Goal: Navigation & Orientation: Find specific page/section

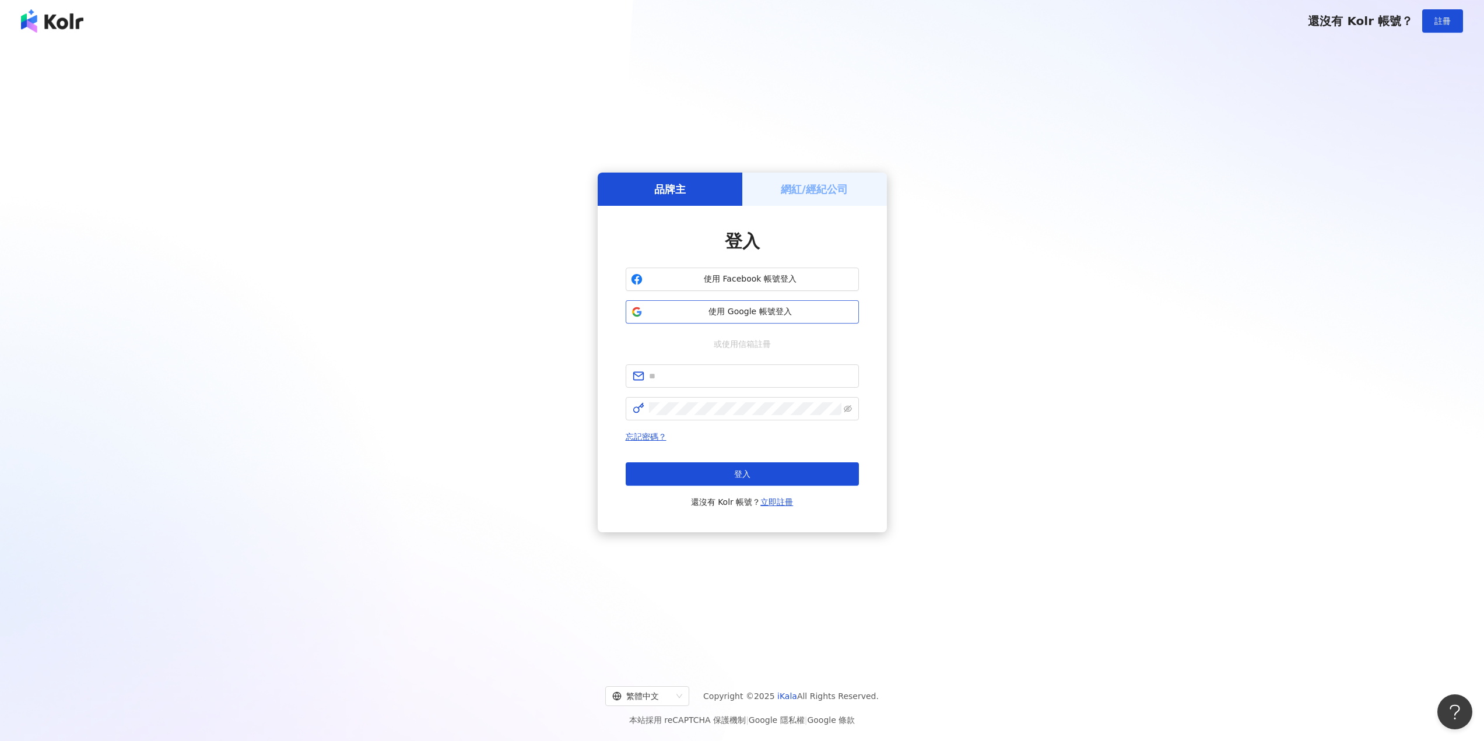
click at [698, 312] on span "使用 Google 帳號登入" at bounding box center [750, 312] width 206 height 12
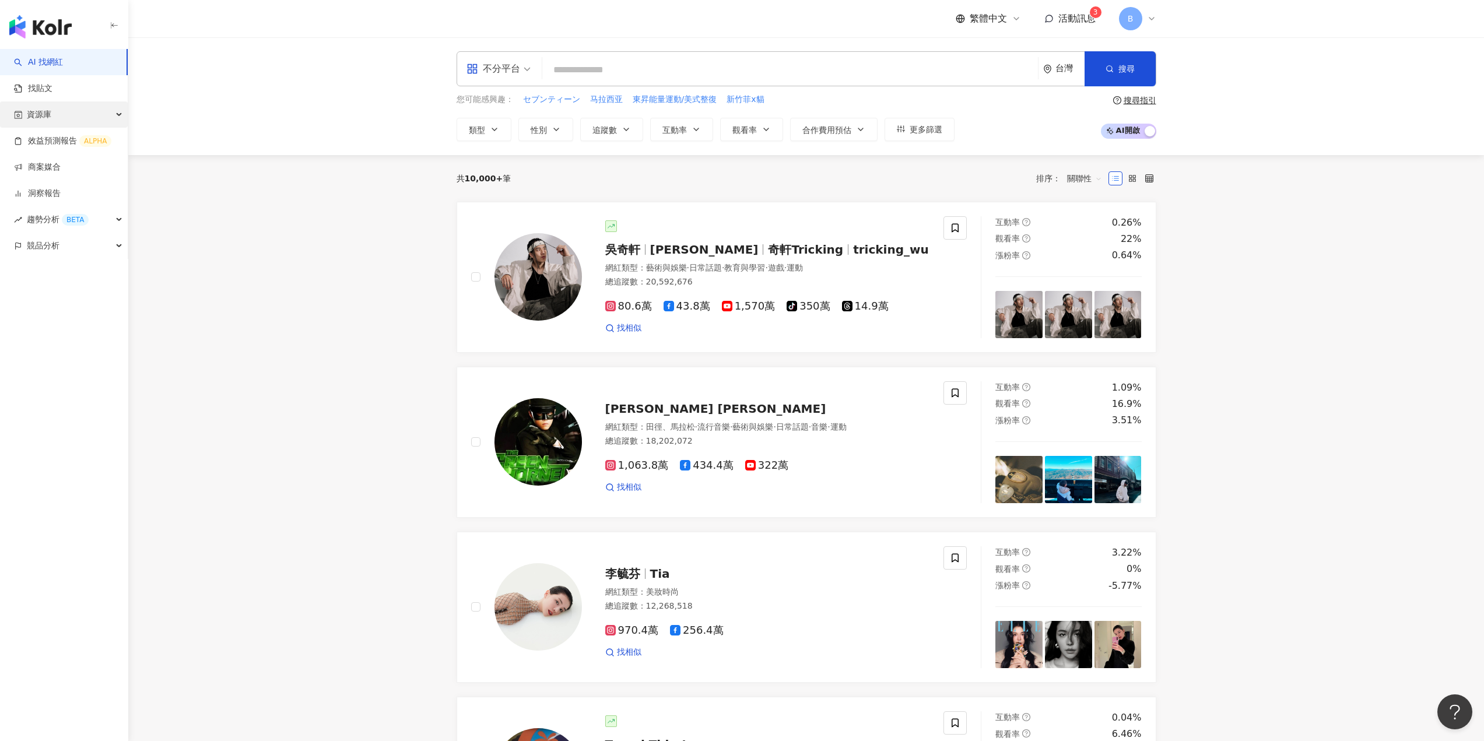
click at [112, 114] on div "資源庫" at bounding box center [64, 114] width 128 height 26
click at [53, 164] on link "網紅收藏" at bounding box center [44, 167] width 33 height 12
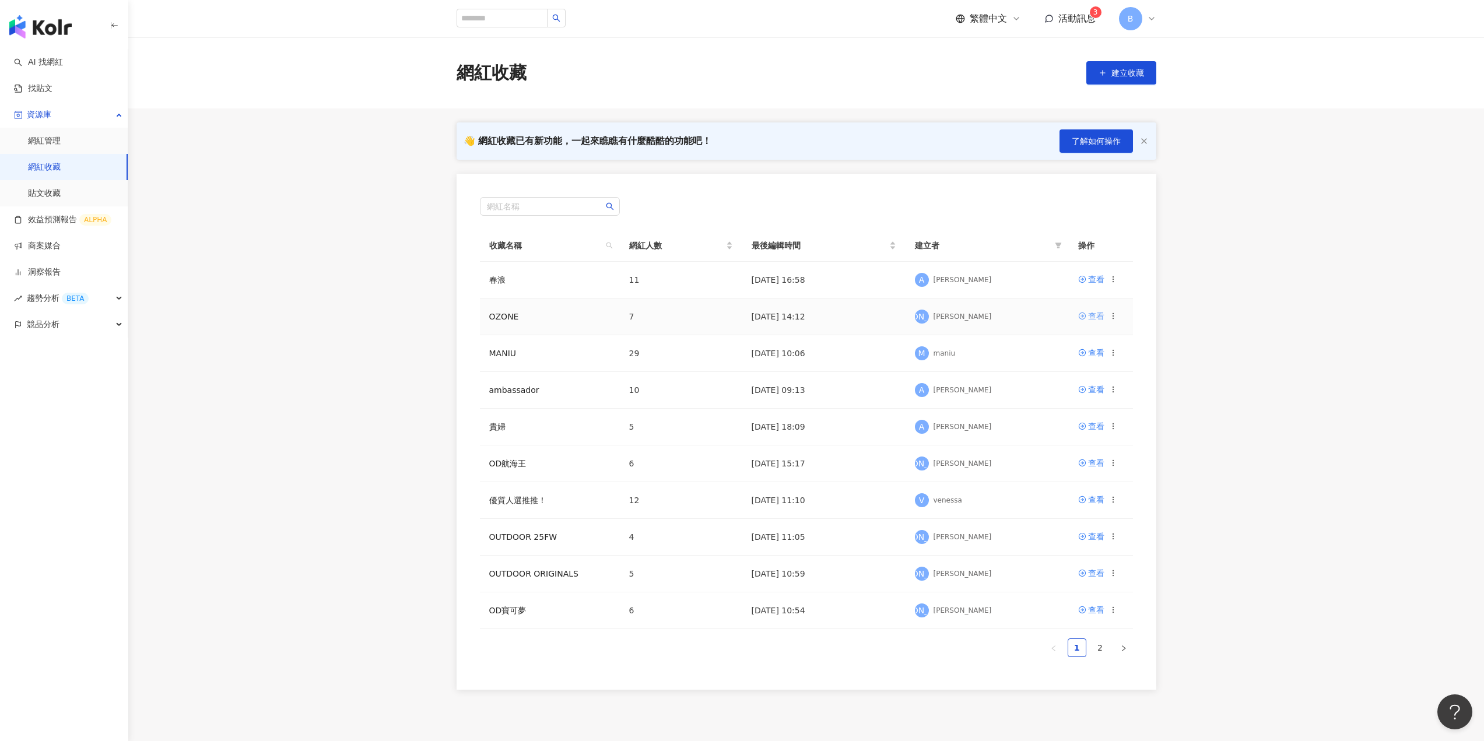
click at [1101, 318] on div "查看" at bounding box center [1096, 316] width 16 height 13
